Goal: Navigation & Orientation: Understand site structure

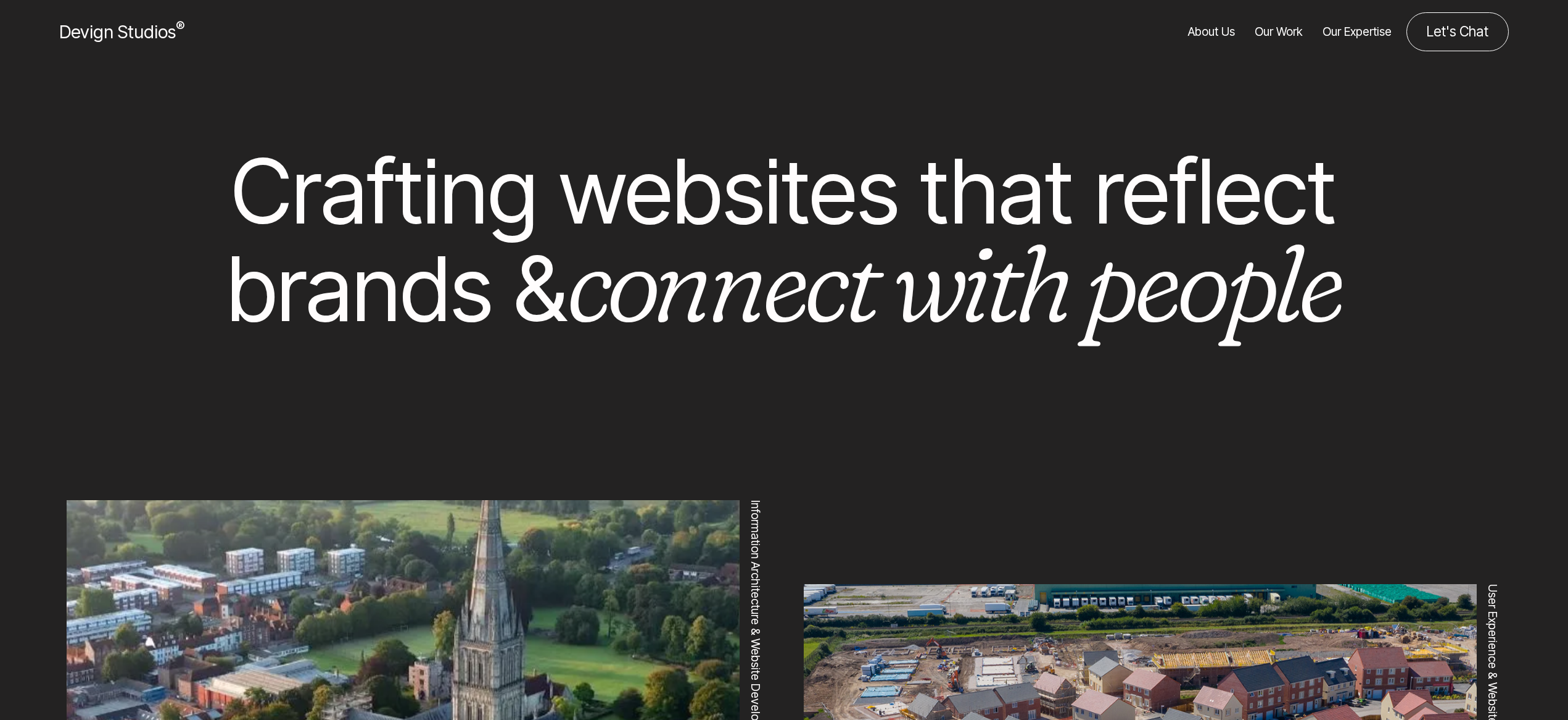
click at [1284, 32] on link "Our Work" at bounding box center [1278, 31] width 48 height 39
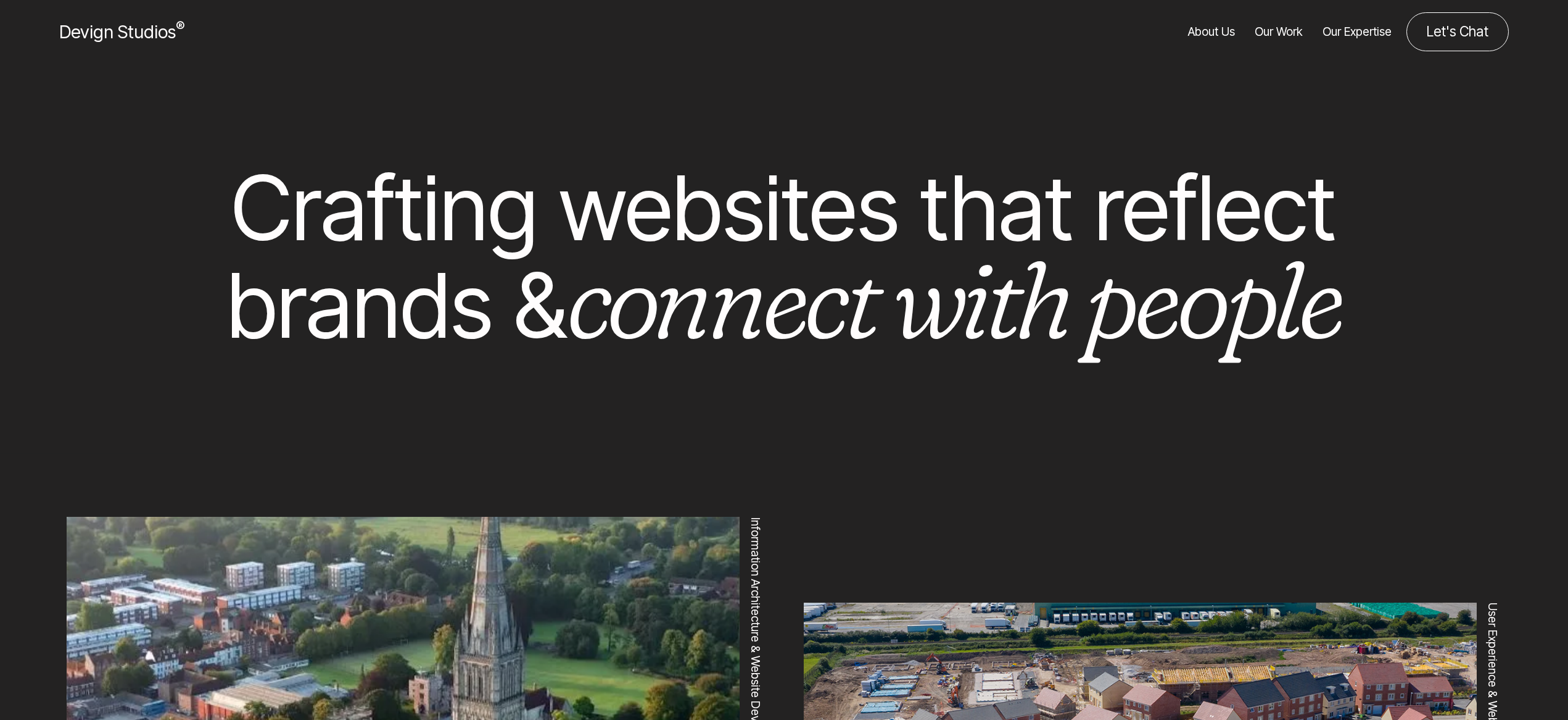
scroll to position [537, 0]
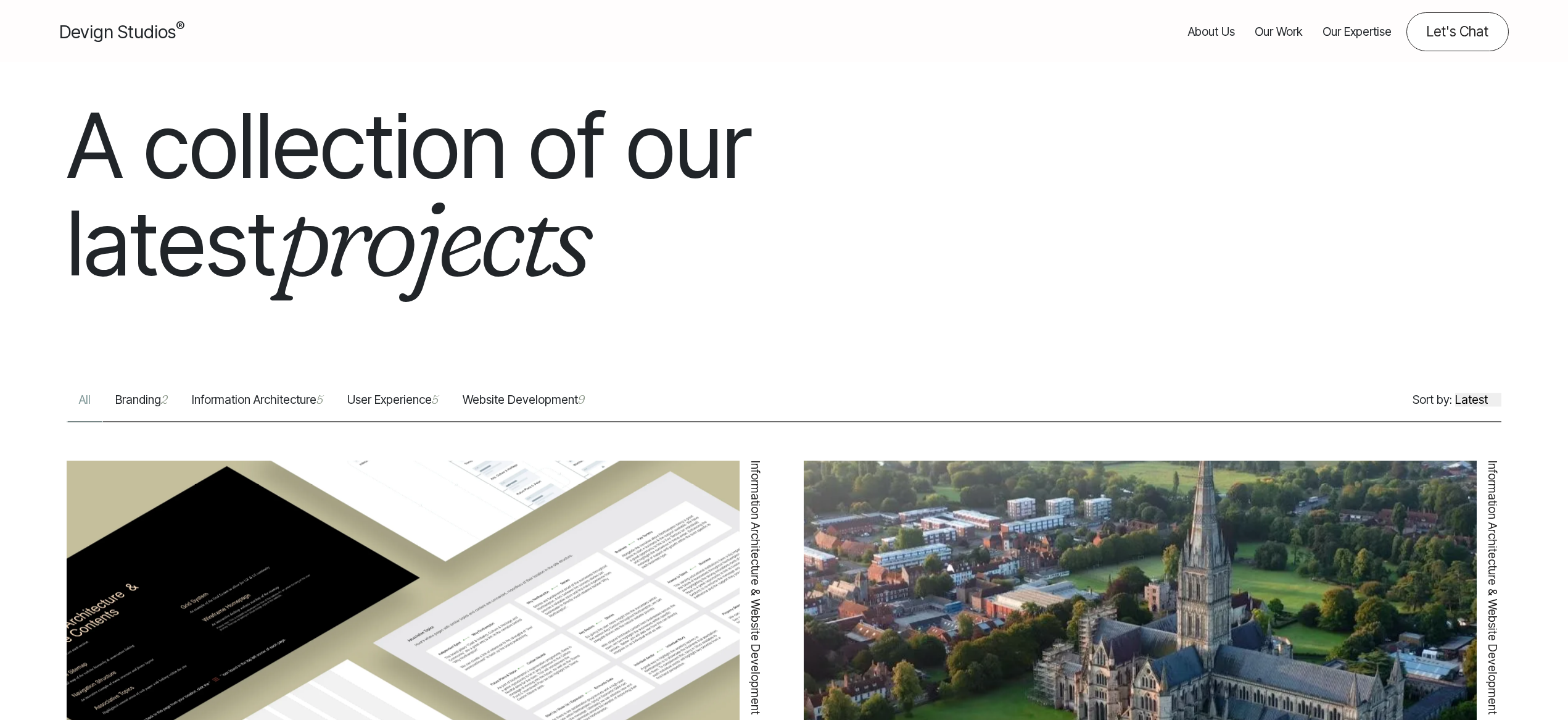
click at [1376, 39] on link "Our Expertise" at bounding box center [1356, 31] width 69 height 39
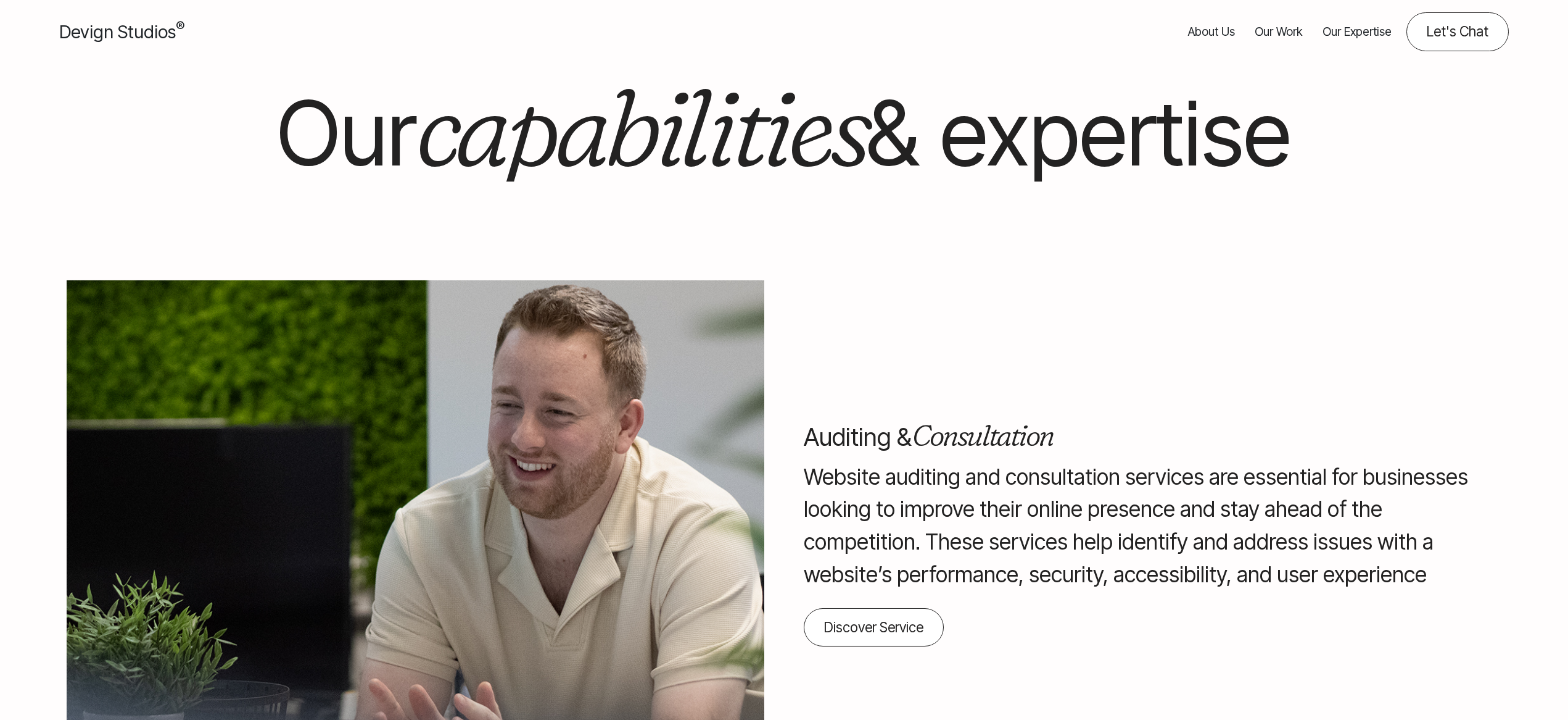
scroll to position [2149, 0]
